Goal: Task Accomplishment & Management: Manage account settings

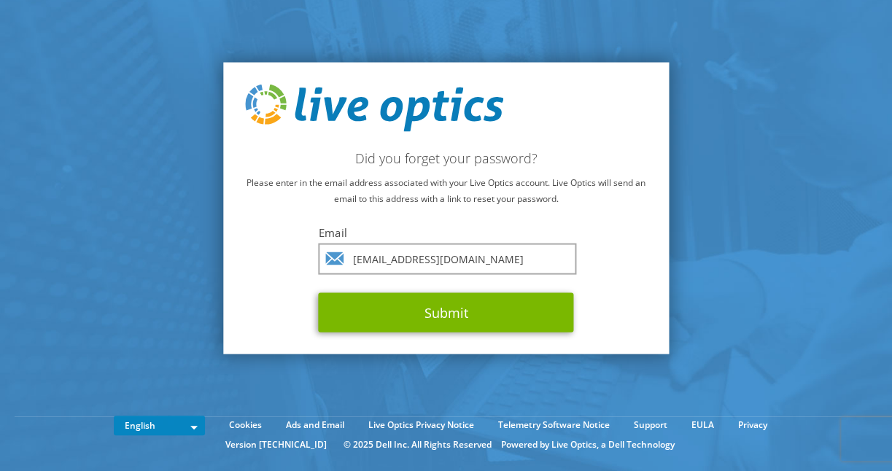
drag, startPoint x: 494, startPoint y: 257, endPoint x: 311, endPoint y: 260, distance: 183.8
click at [311, 260] on div "Did you forget your password? Please enter in the email address associated with…" at bounding box center [446, 208] width 446 height 292
type input "karthikeyan.venuraj@dxc.com"
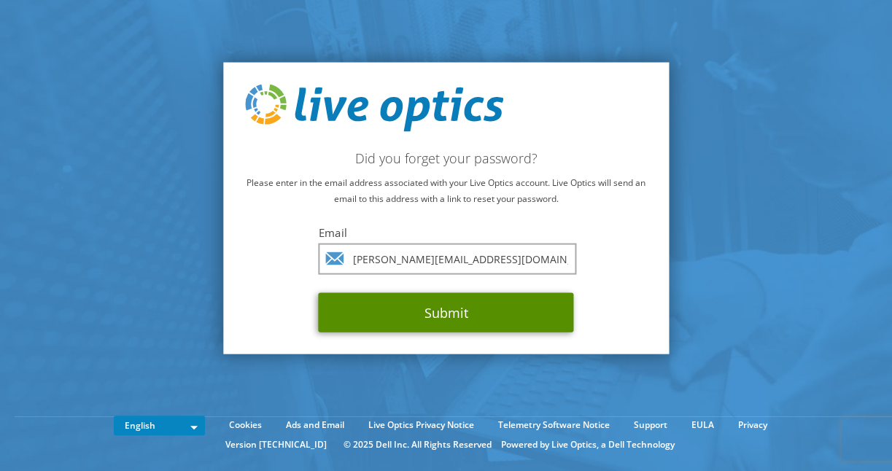
click at [403, 314] on button "Submit" at bounding box center [446, 312] width 255 height 39
click at [509, 306] on button "Submit" at bounding box center [446, 312] width 255 height 39
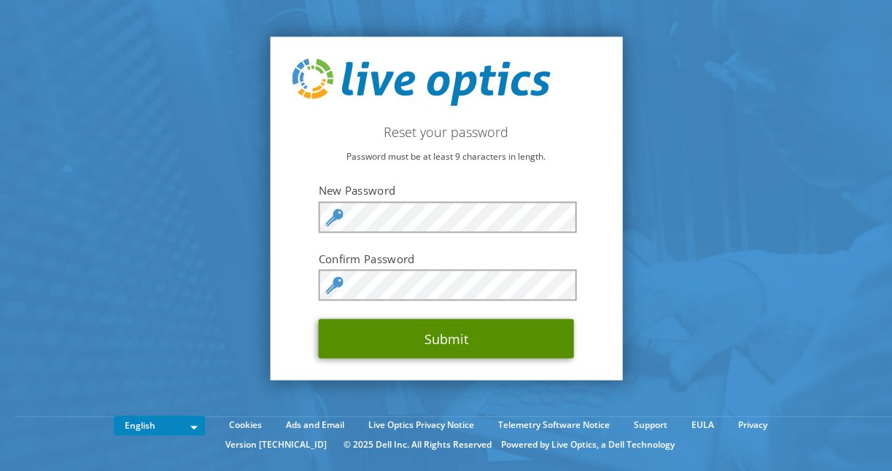
click at [436, 333] on button "Submit" at bounding box center [446, 338] width 255 height 39
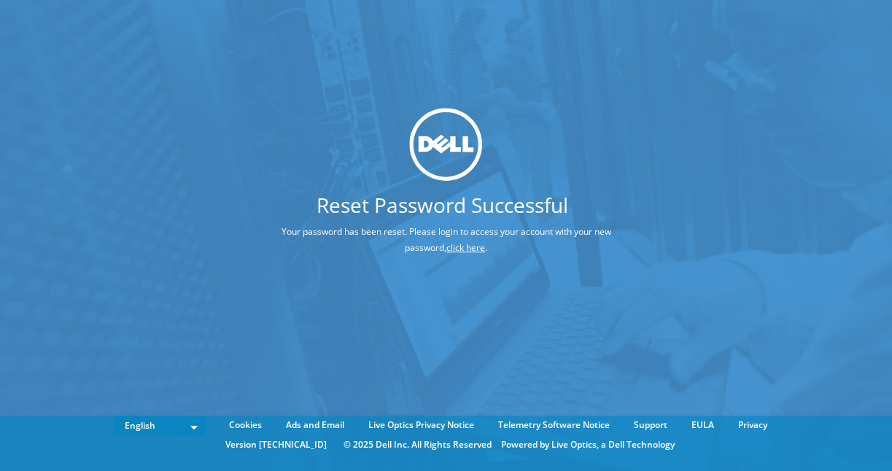
click at [465, 244] on link "click here" at bounding box center [465, 247] width 39 height 12
